Goal: Task Accomplishment & Management: Manage account settings

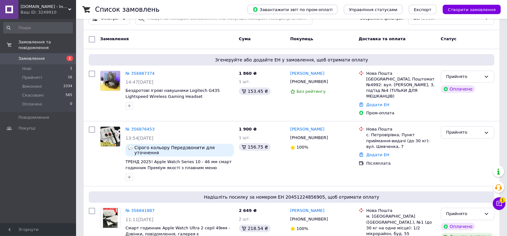
scroll to position [43, 0]
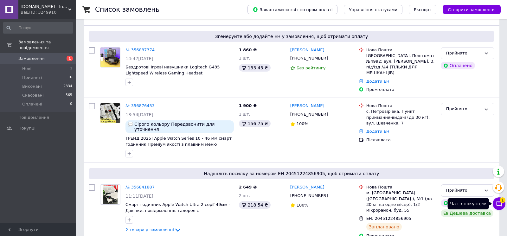
click at [499, 205] on icon at bounding box center [499, 203] width 5 height 5
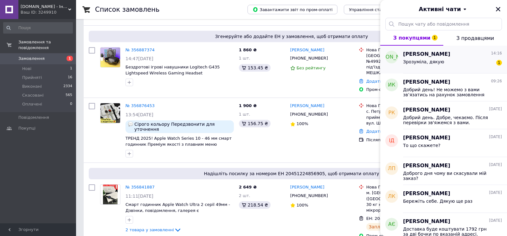
click at [409, 65] on div "Зрозуміла, дякую" at bounding box center [423, 63] width 41 height 9
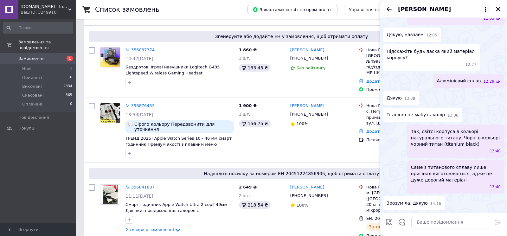
scroll to position [627, 0]
click at [500, 9] on icon "Закрити" at bounding box center [499, 9] width 6 height 6
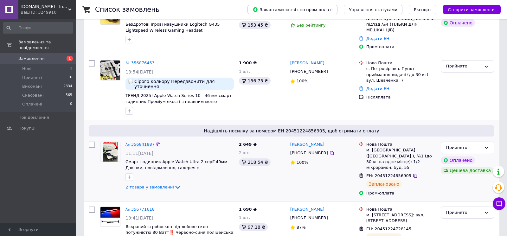
scroll to position [0, 0]
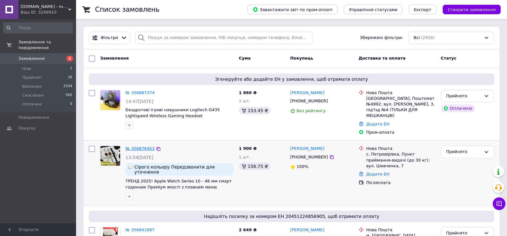
click at [135, 146] on link "№ 356876453" at bounding box center [140, 148] width 29 height 5
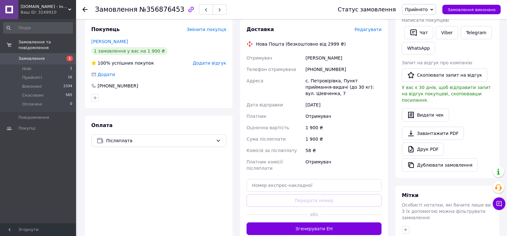
scroll to position [86, 0]
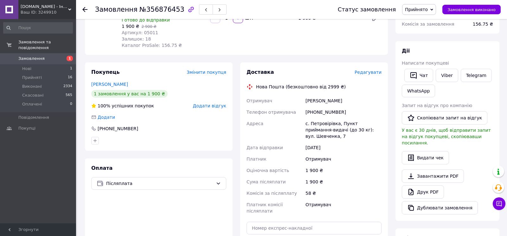
click at [374, 75] on div "Редагувати" at bounding box center [368, 72] width 27 height 6
click at [370, 73] on span "Редагувати" at bounding box center [368, 72] width 27 height 5
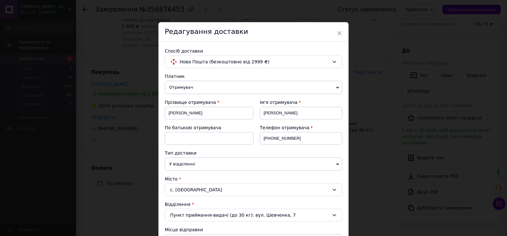
scroll to position [121, 0]
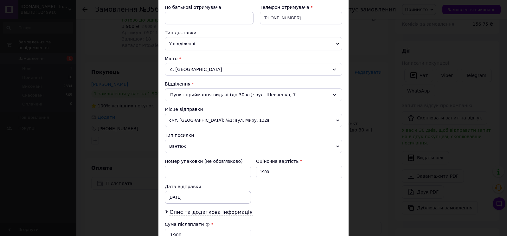
drag, startPoint x: 204, startPoint y: 205, endPoint x: 207, endPoint y: 177, distance: 28.8
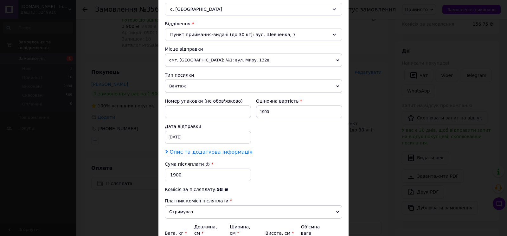
click at [202, 152] on span "Опис та додаткова інформація" at bounding box center [211, 152] width 83 height 6
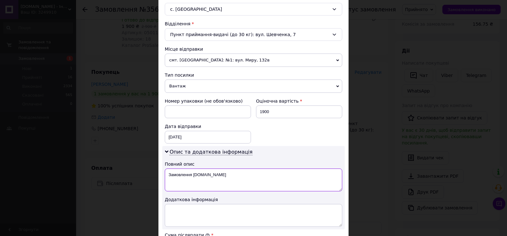
click at [223, 173] on textarea "Замовлення [DOMAIN_NAME]" at bounding box center [254, 180] width 178 height 23
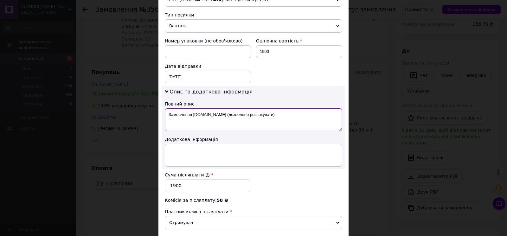
scroll to position [317, 0]
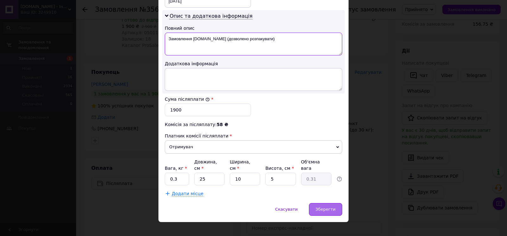
type textarea "Замовлення [DOMAIN_NAME] (дозволено розпакувати)"
click at [324, 203] on div "Зберегти" at bounding box center [325, 209] width 33 height 13
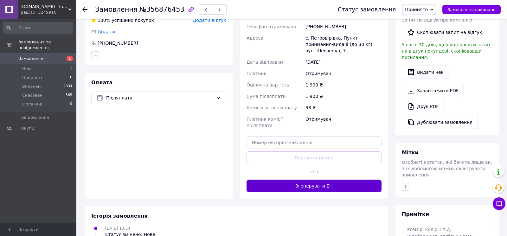
click at [309, 180] on button "Згенерувати ЕН" at bounding box center [314, 186] width 135 height 13
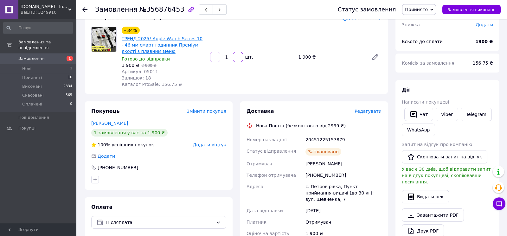
scroll to position [43, 0]
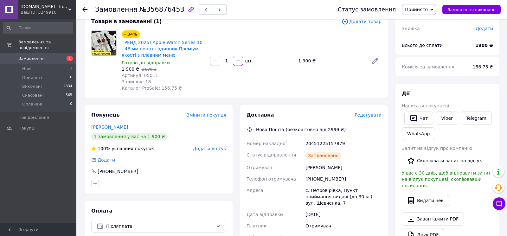
click at [329, 145] on div "20451225157879" at bounding box center [343, 143] width 79 height 11
copy div "20451225157879"
click at [62, 56] on span "1" at bounding box center [67, 59] width 17 height 6
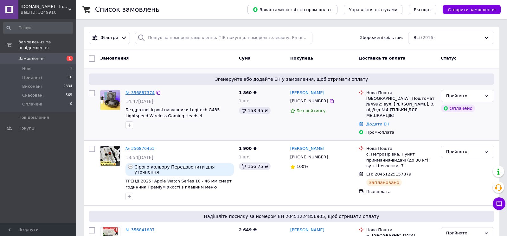
click at [133, 93] on link "№ 356887374" at bounding box center [140, 92] width 29 height 5
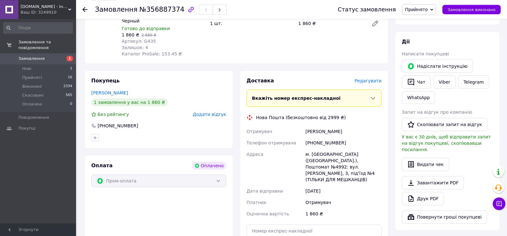
scroll to position [171, 0]
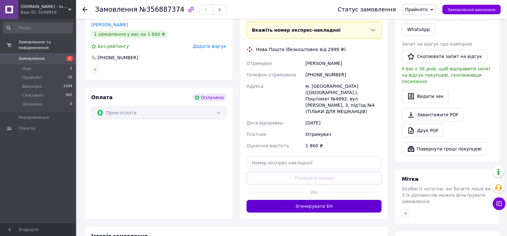
click at [293, 200] on button "Згенерувати ЕН" at bounding box center [314, 206] width 135 height 13
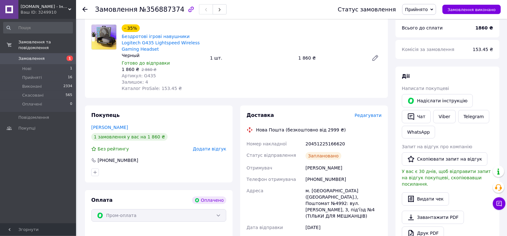
scroll to position [86, 0]
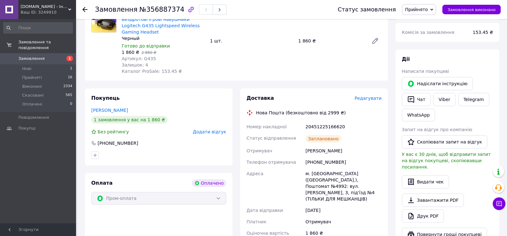
click at [260, 143] on div "Статус відправлення" at bounding box center [274, 139] width 59 height 13
click at [317, 127] on div "20451225166620" at bounding box center [343, 126] width 79 height 11
drag, startPoint x: 317, startPoint y: 127, endPoint x: 310, endPoint y: 126, distance: 6.4
click at [316, 127] on div "20451225166620" at bounding box center [343, 126] width 79 height 11
copy div "20451225166620"
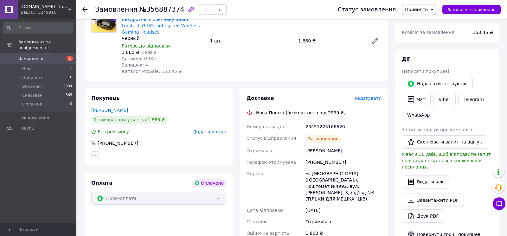
click at [298, 117] on div "Доставка Редагувати Нова Пошта (безкоштовно від 2999 ₴) Номер накладної 2045122…" at bounding box center [314, 181] width 135 height 173
click at [55, 56] on span "Замовлення" at bounding box center [38, 59] width 40 height 6
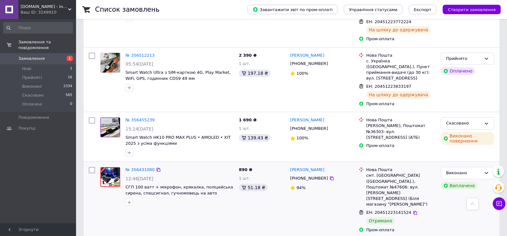
scroll to position [1007, 0]
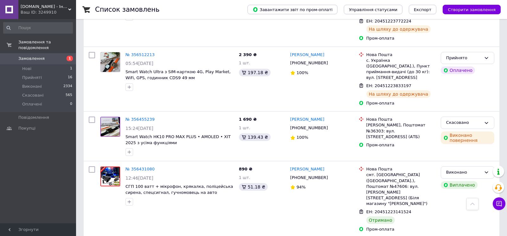
click at [49, 56] on span "Замовлення" at bounding box center [38, 59] width 40 height 6
